Goal: Use online tool/utility: Utilize a website feature to perform a specific function

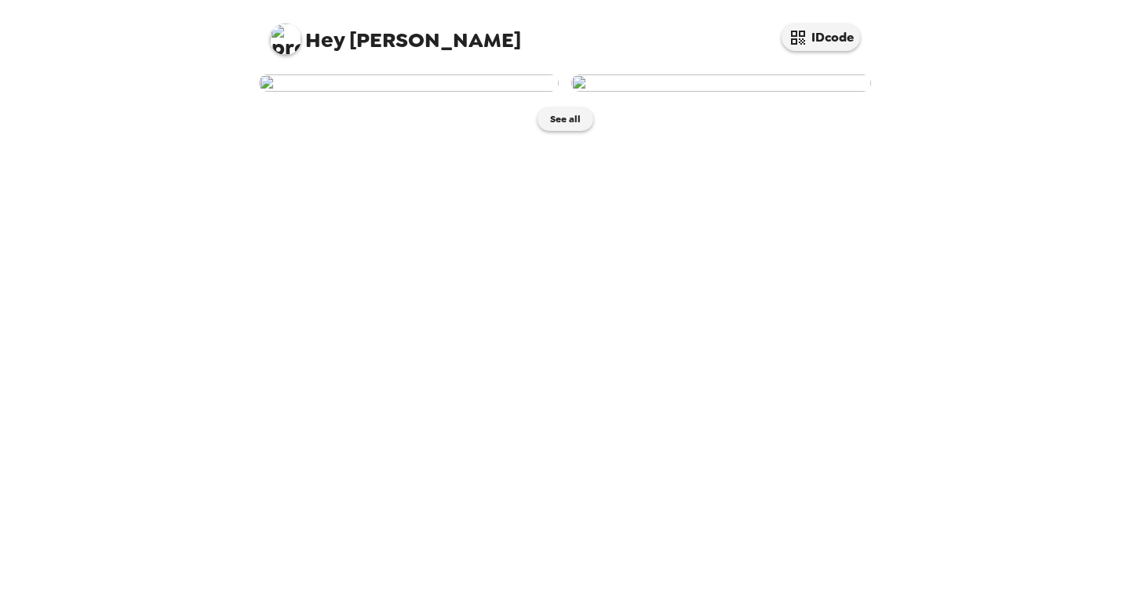
click at [476, 92] on img at bounding box center [409, 83] width 300 height 17
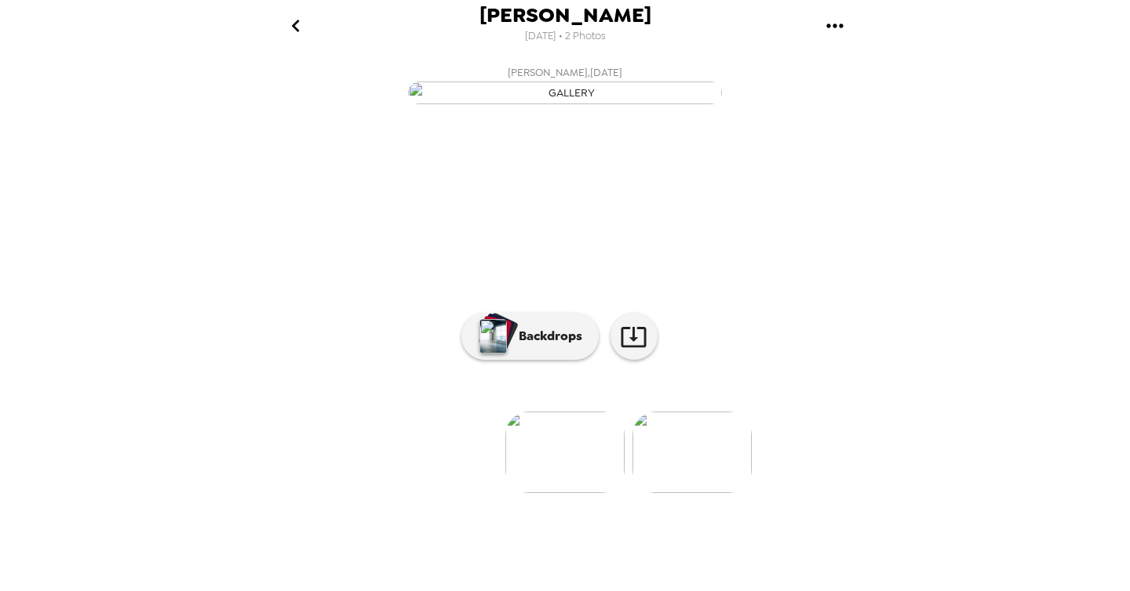
scroll to position [75, 0]
click at [572, 360] on button "Backdrops" at bounding box center [529, 336] width 137 height 47
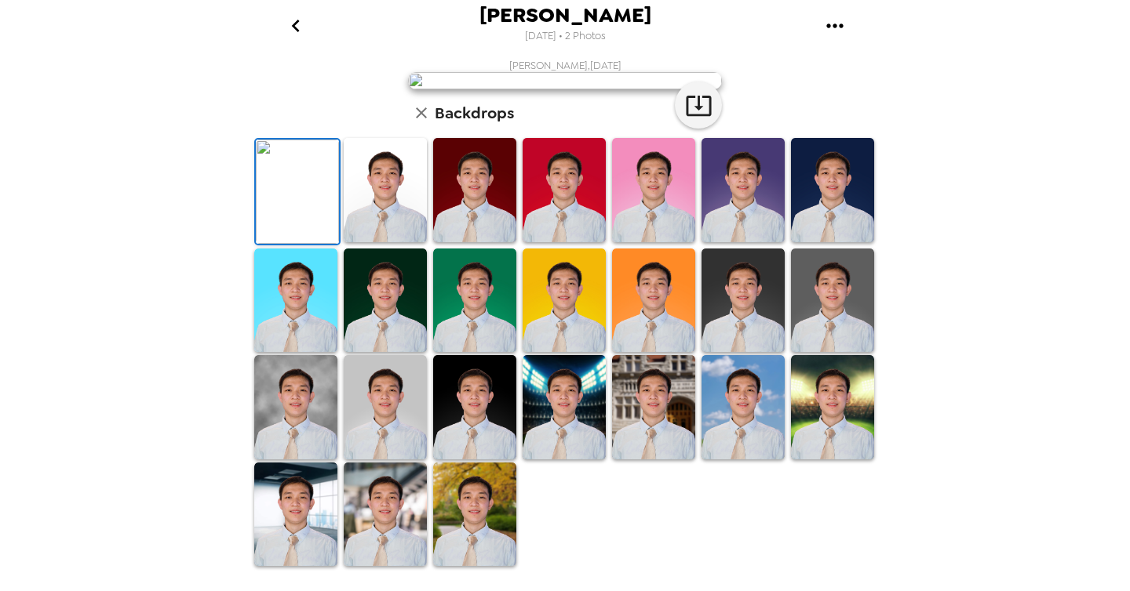
scroll to position [360, 0]
click at [861, 169] on img at bounding box center [832, 190] width 83 height 104
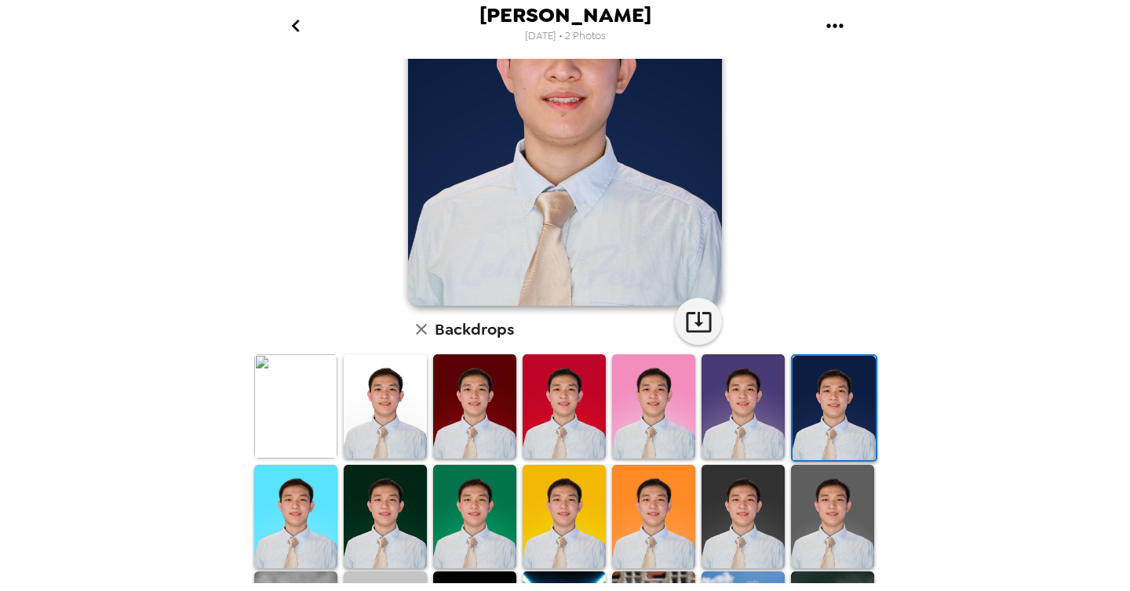
scroll to position [202, 0]
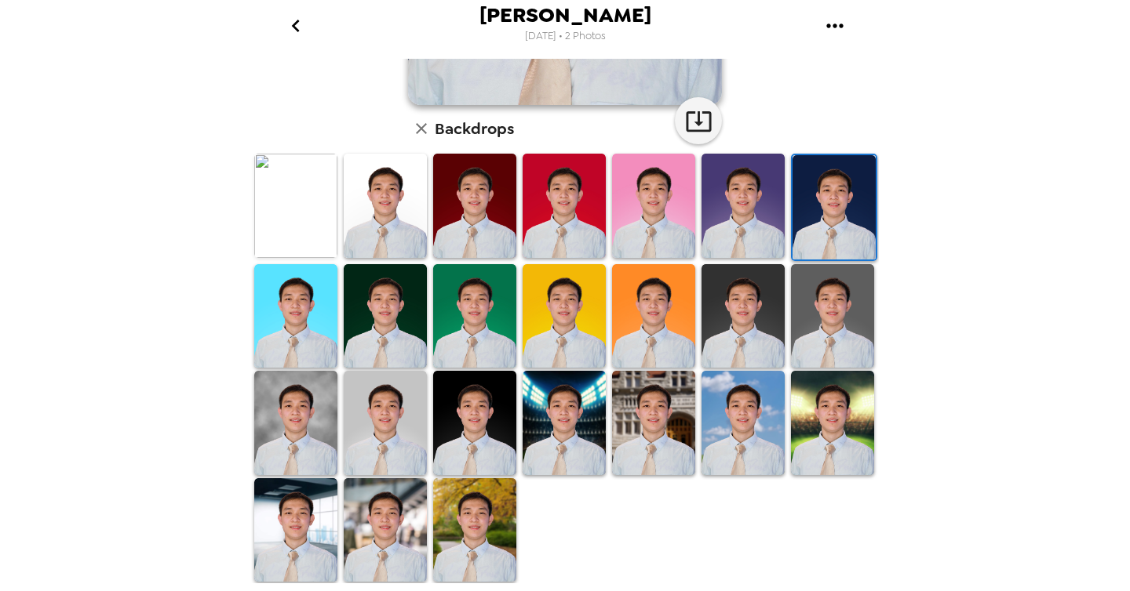
click at [515, 316] on img at bounding box center [474, 316] width 83 height 104
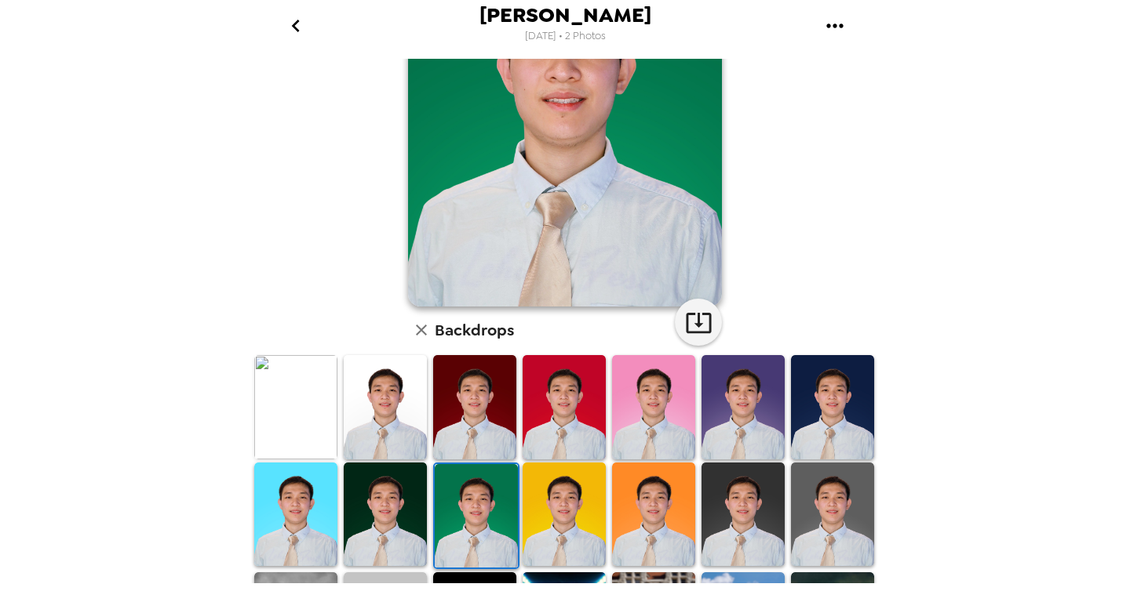
scroll to position [360, 0]
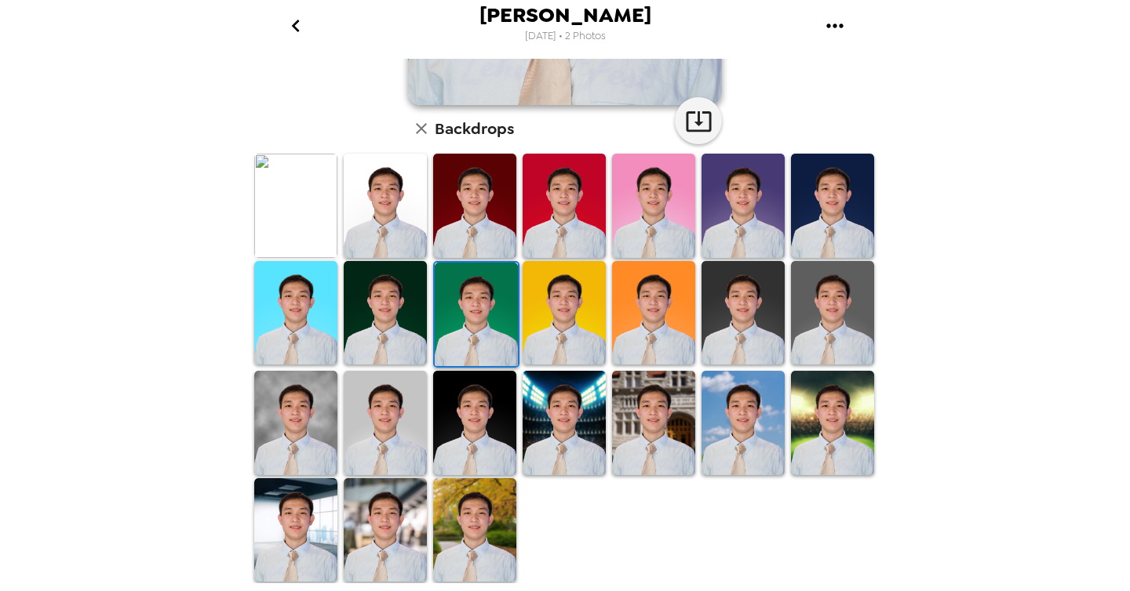
click at [294, 424] on img at bounding box center [295, 423] width 83 height 104
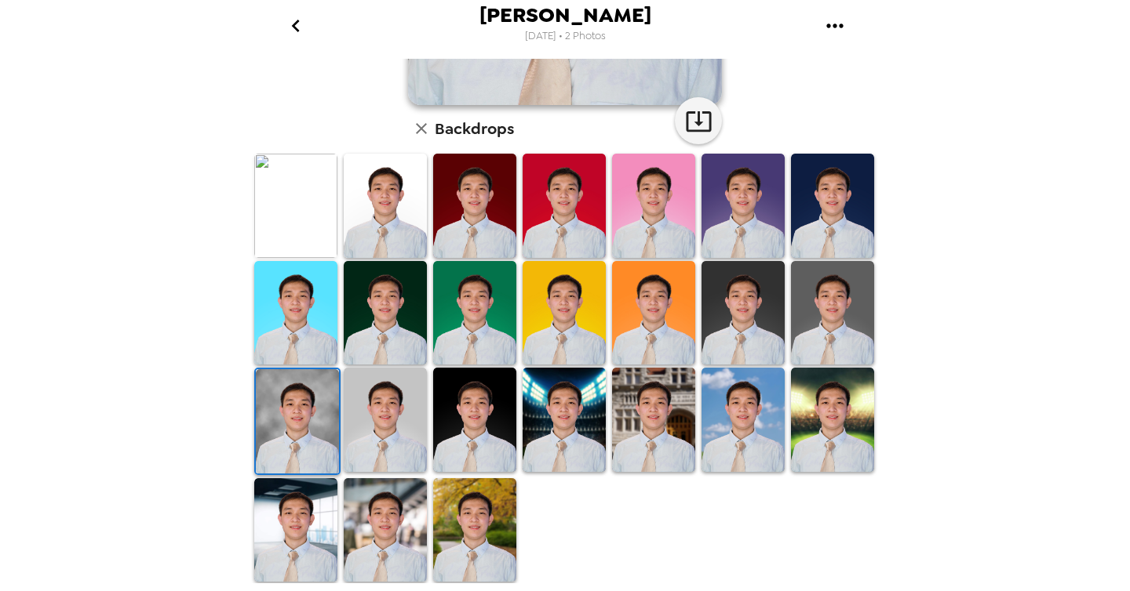
click at [373, 426] on img at bounding box center [385, 420] width 83 height 104
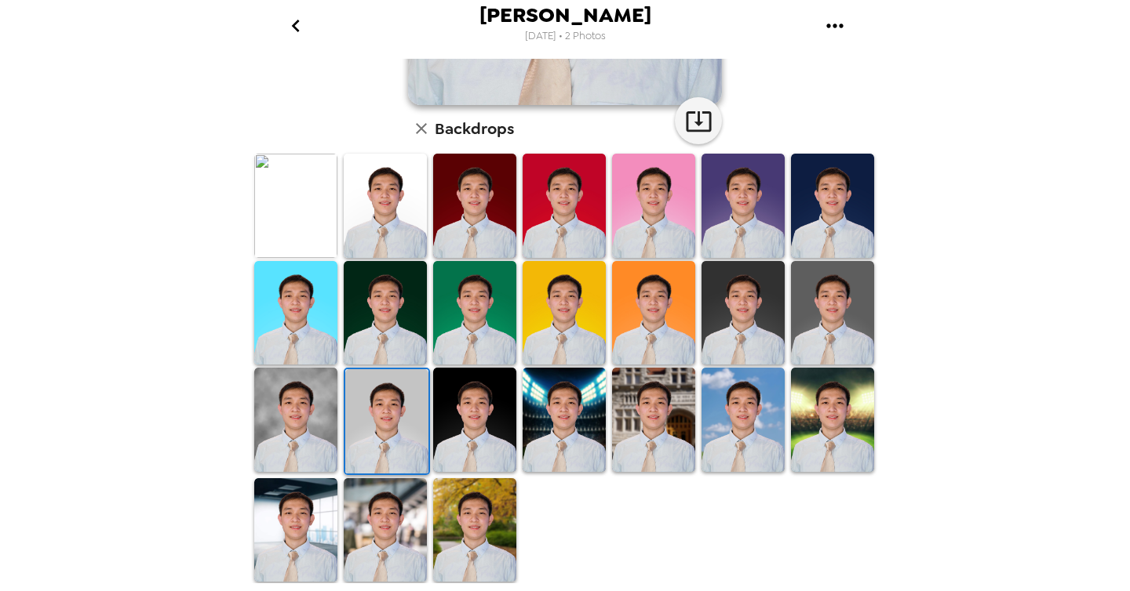
click at [482, 414] on img at bounding box center [474, 420] width 83 height 104
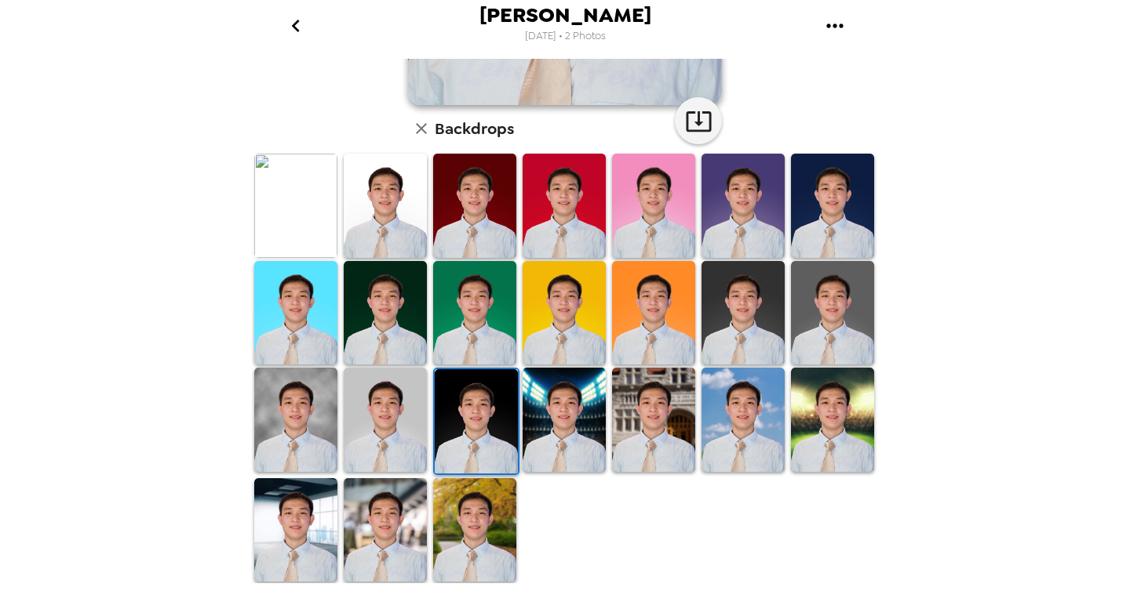
click at [568, 420] on img at bounding box center [563, 420] width 83 height 104
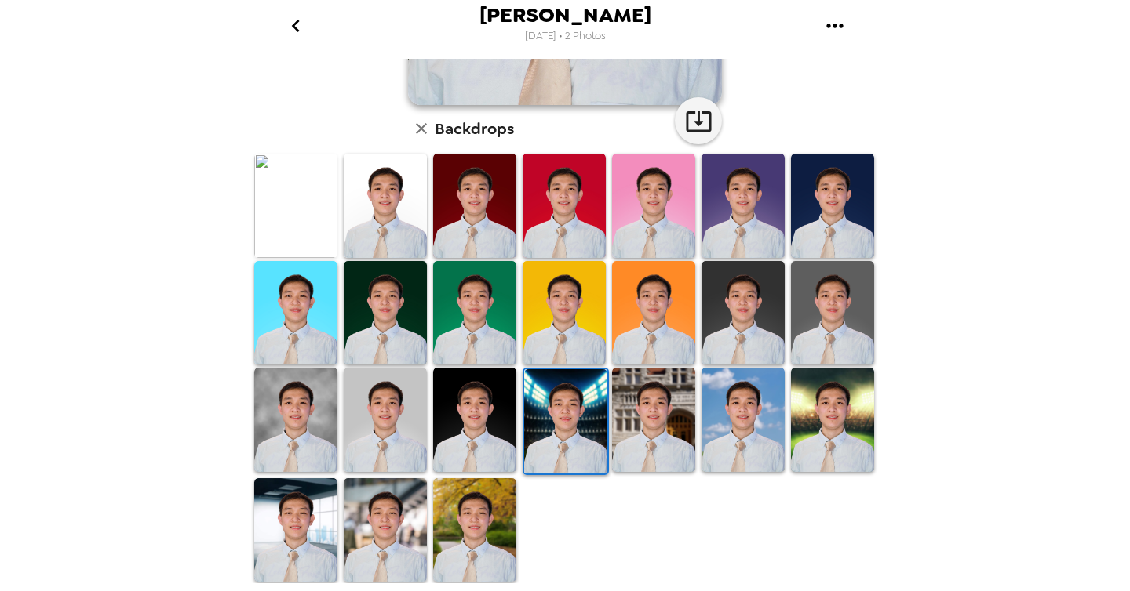
click at [270, 195] on img at bounding box center [295, 206] width 83 height 104
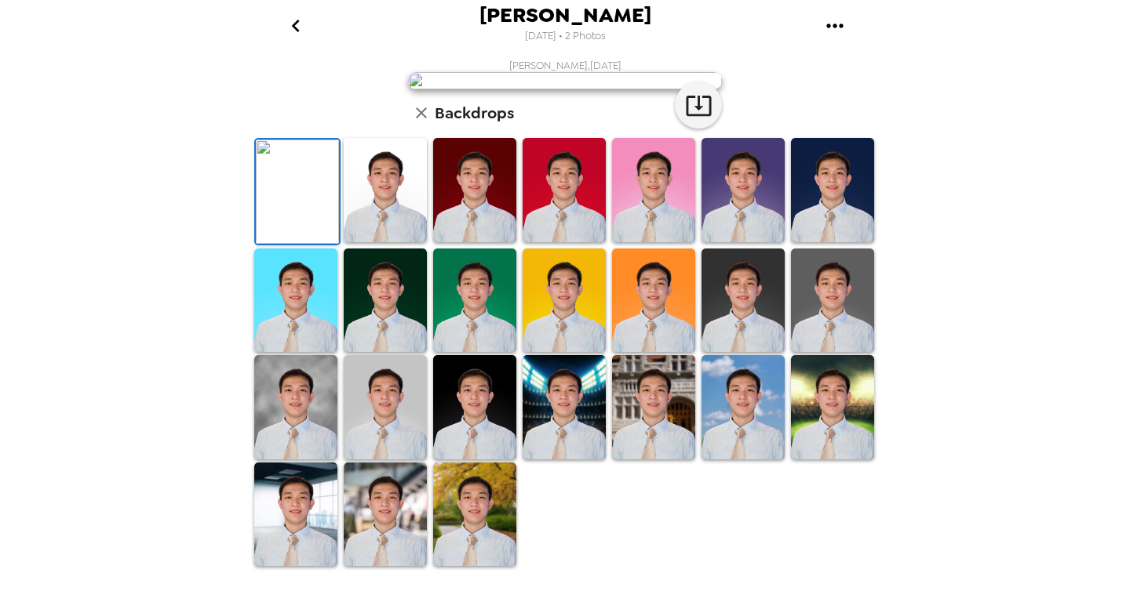
scroll to position [89, 0]
click at [744, 242] on img at bounding box center [742, 190] width 83 height 104
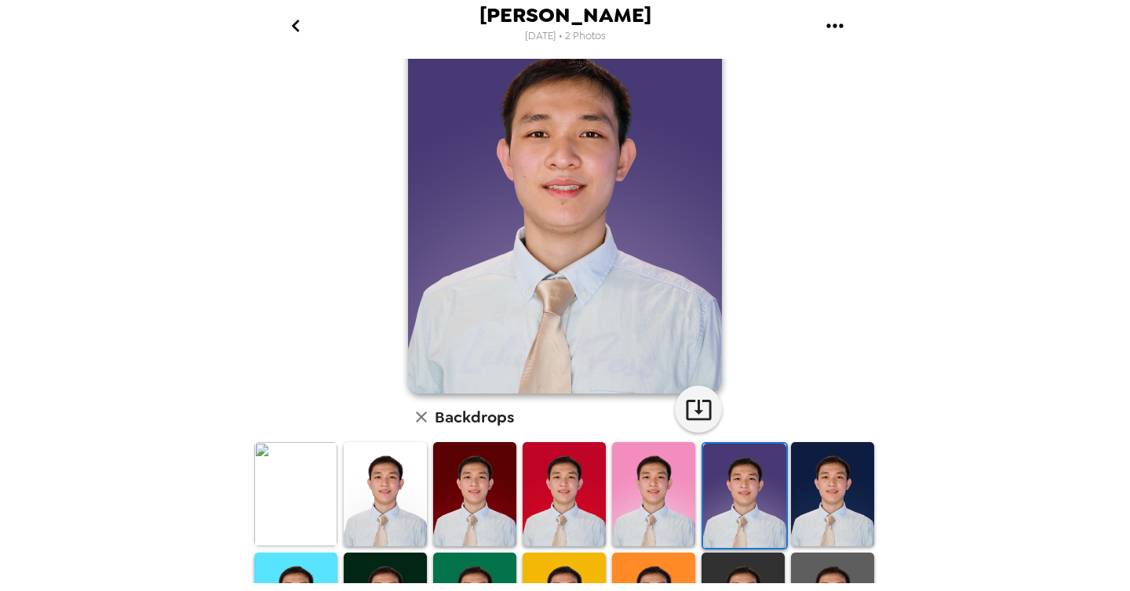
scroll to position [64, 0]
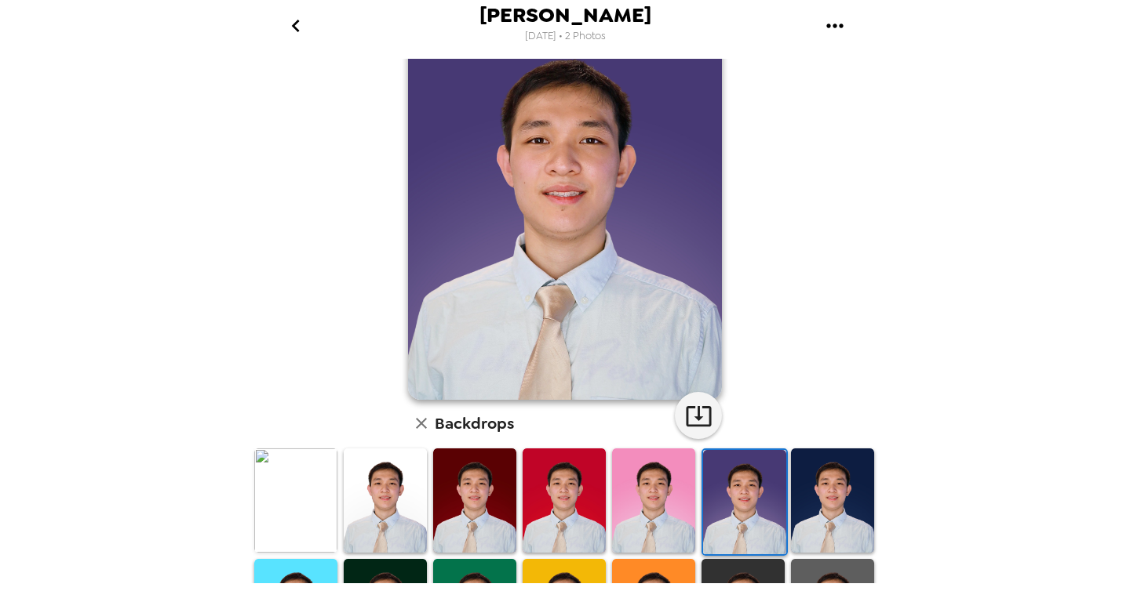
click at [819, 510] on img at bounding box center [832, 501] width 83 height 104
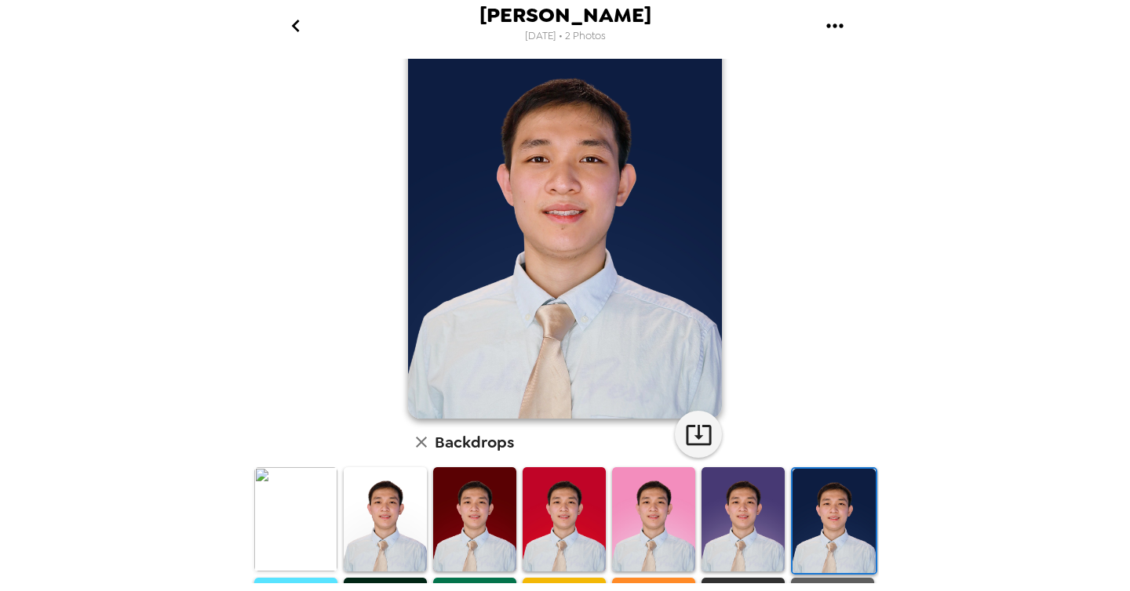
scroll to position [52, 0]
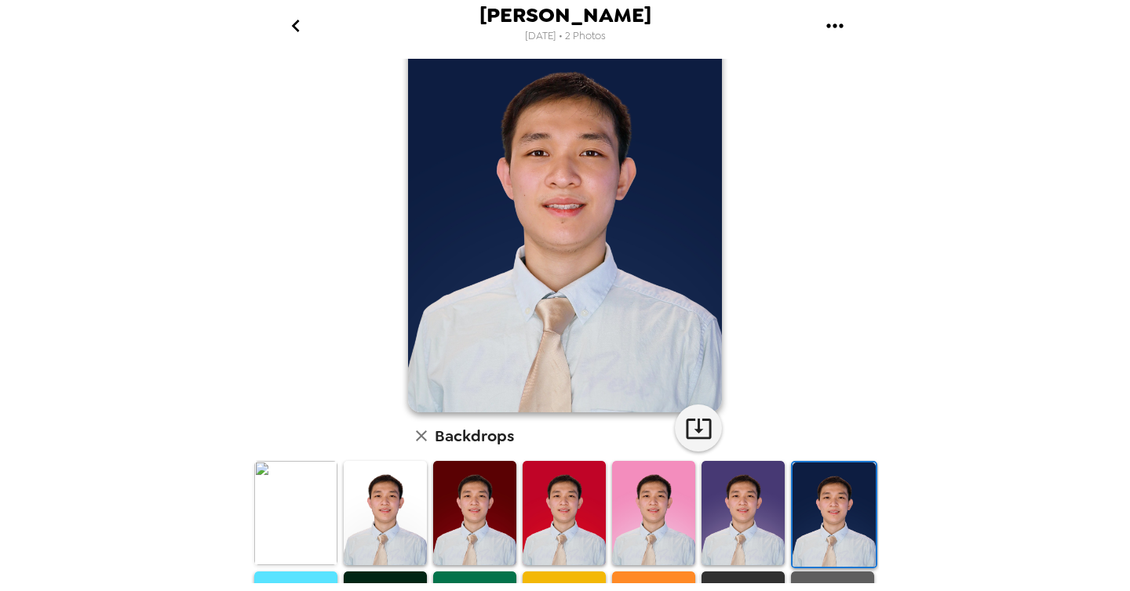
click at [770, 506] on img at bounding box center [742, 513] width 83 height 104
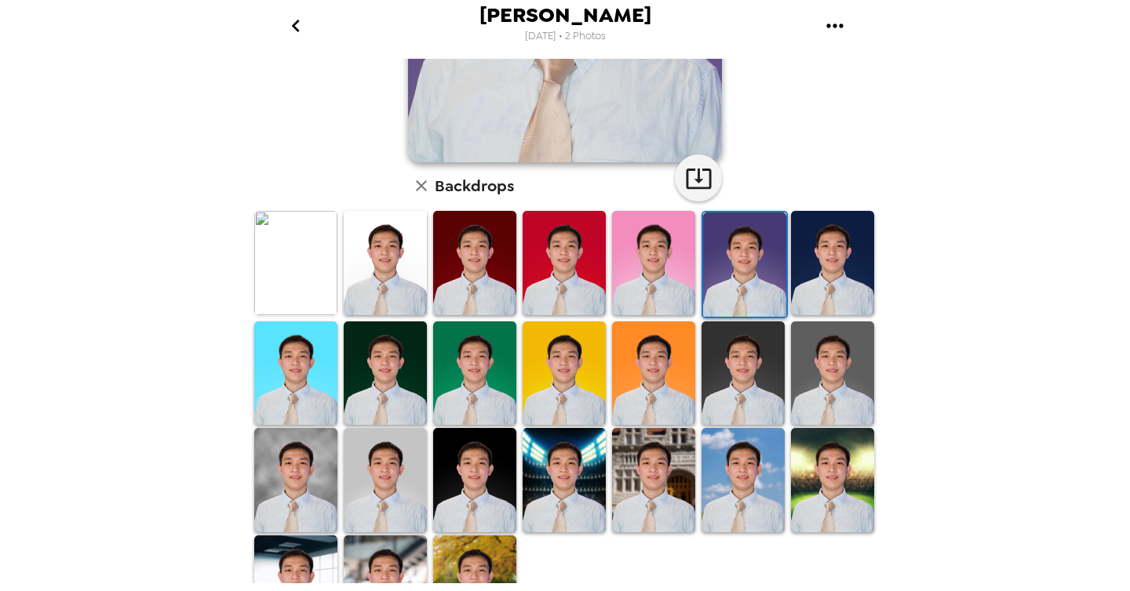
scroll to position [305, 0]
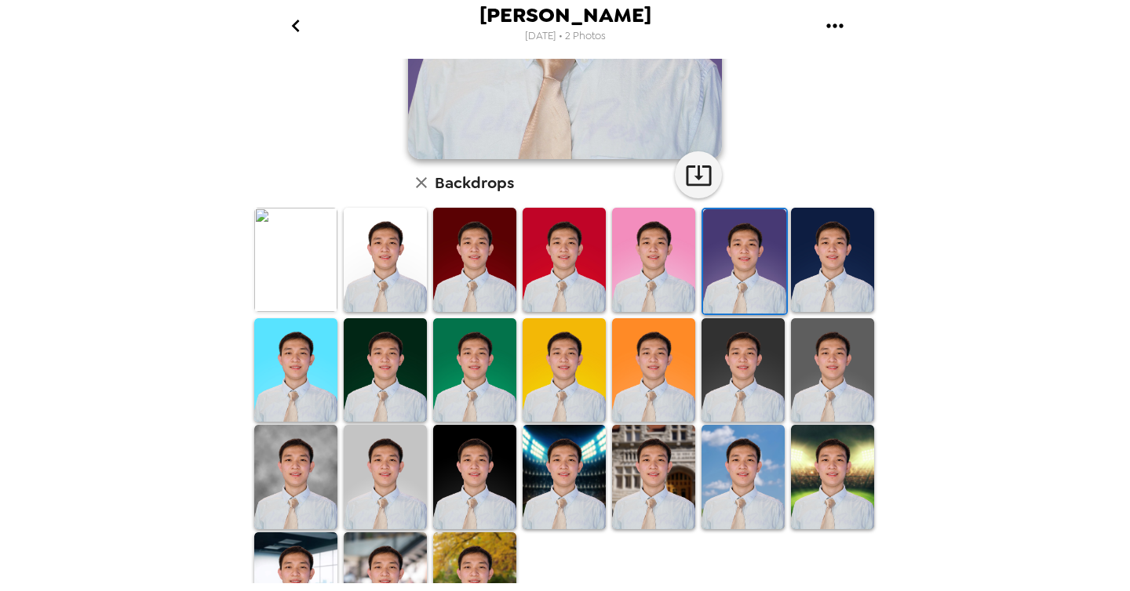
click at [409, 373] on img at bounding box center [385, 370] width 83 height 104
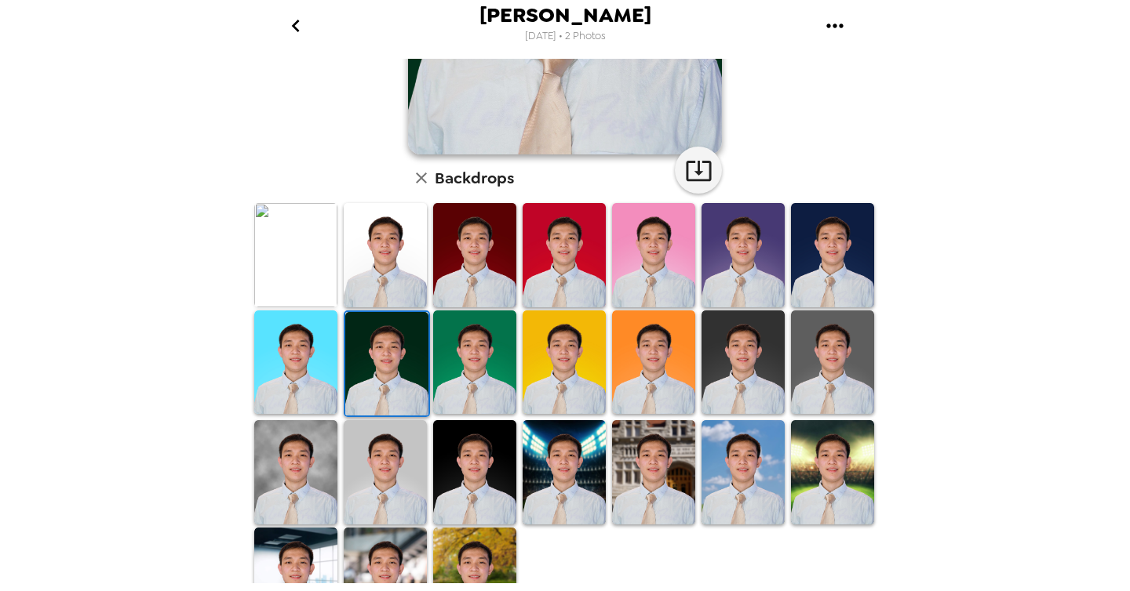
scroll to position [320, 0]
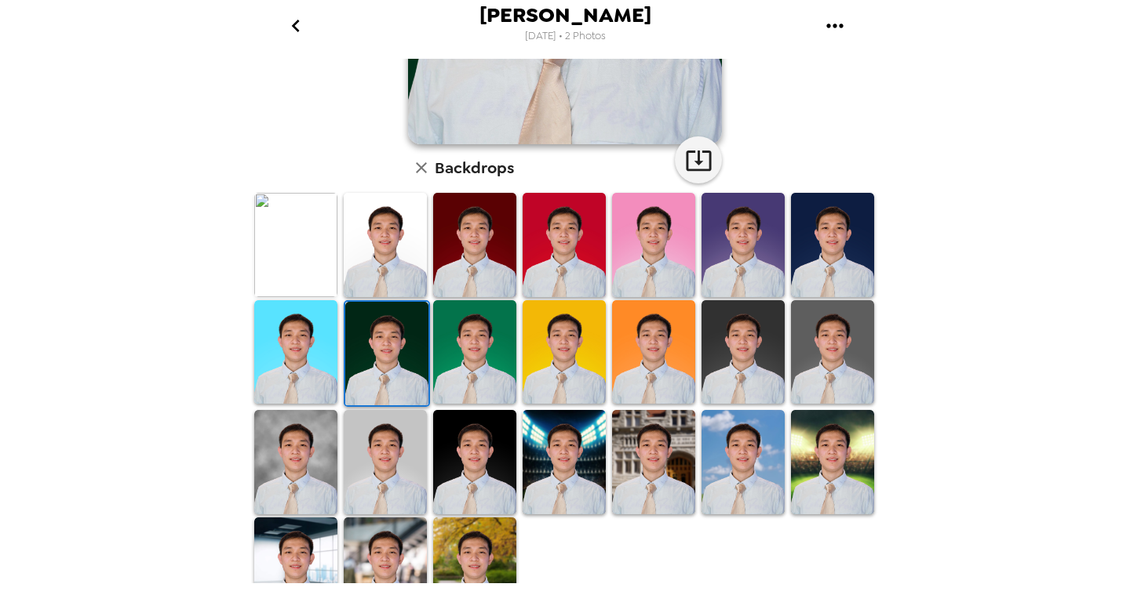
click at [473, 379] on img at bounding box center [474, 352] width 83 height 104
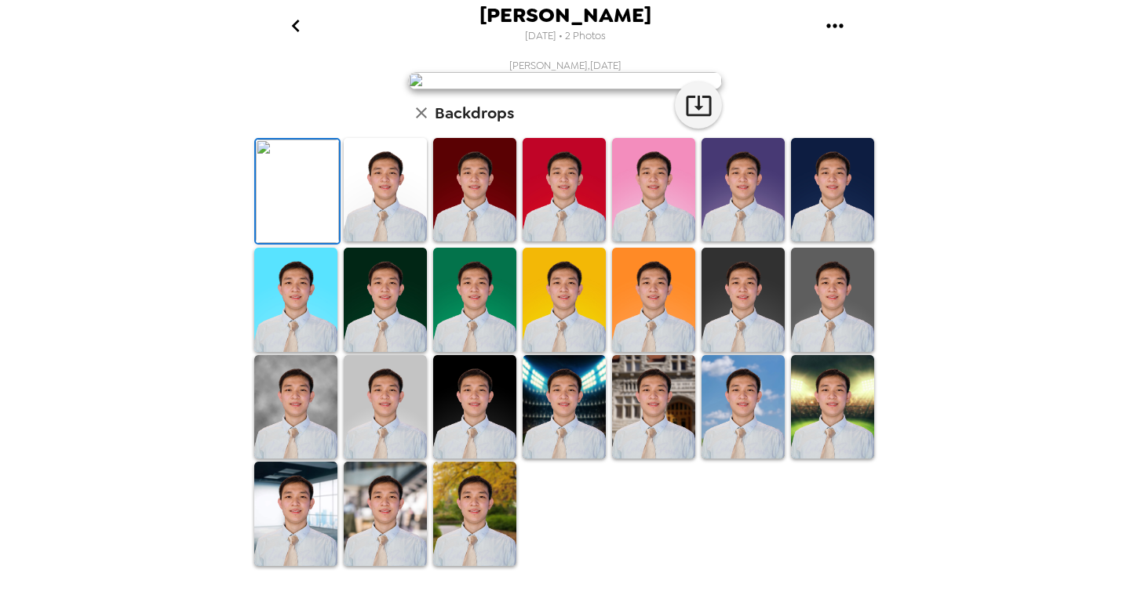
scroll to position [107, 0]
click at [365, 242] on img at bounding box center [385, 190] width 83 height 104
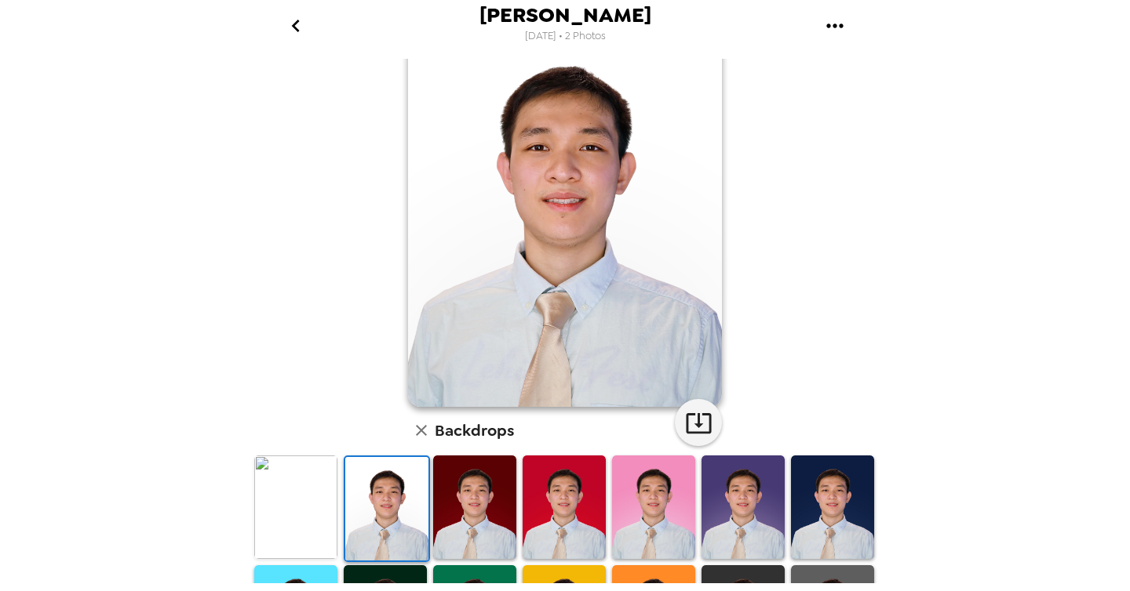
scroll to position [134, 0]
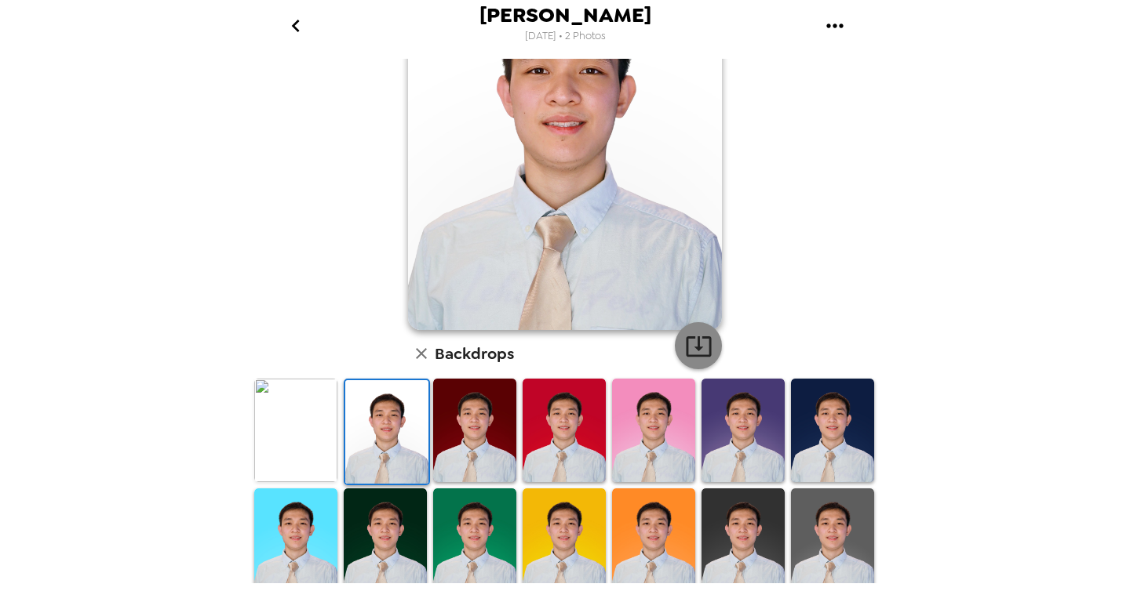
click at [704, 358] on icon "button" at bounding box center [698, 346] width 27 height 27
